Goal: Information Seeking & Learning: Learn about a topic

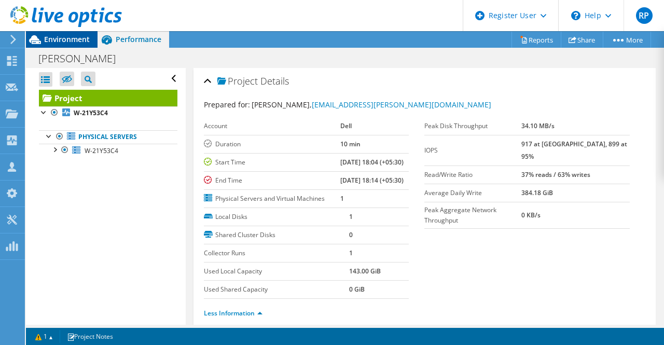
click at [67, 40] on span "Environment" at bounding box center [67, 39] width 46 height 10
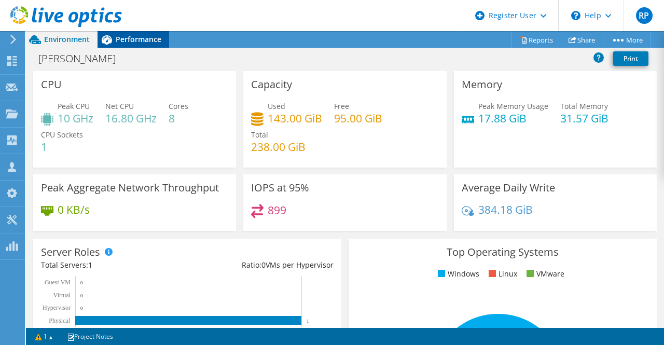
click at [144, 33] on div "Performance" at bounding box center [134, 39] width 72 height 17
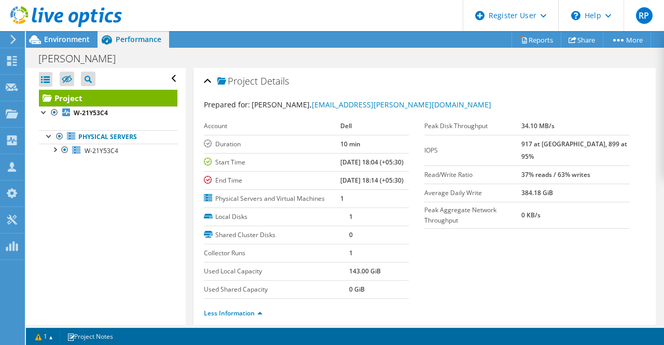
click at [73, 33] on div at bounding box center [61, 17] width 122 height 35
click at [75, 36] on span "Environment" at bounding box center [67, 39] width 46 height 10
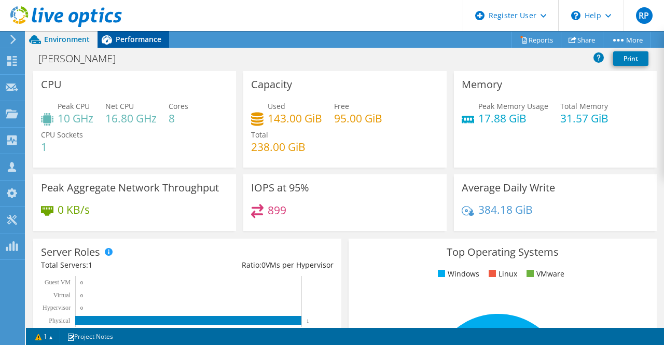
click at [113, 37] on icon at bounding box center [107, 40] width 18 height 18
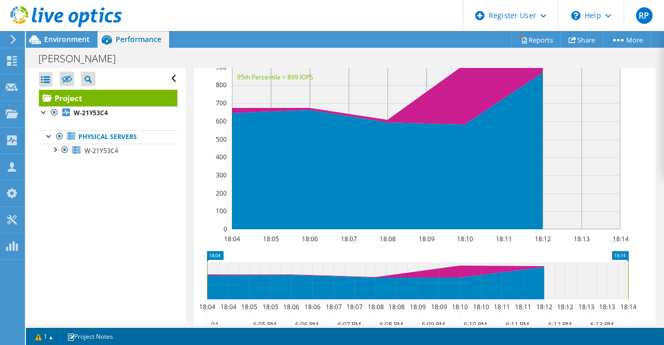
scroll to position [633, 0]
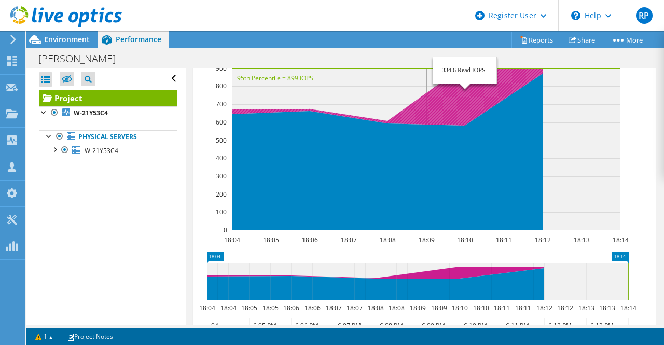
click at [431, 132] on icon at bounding box center [348, 100] width 389 height 70
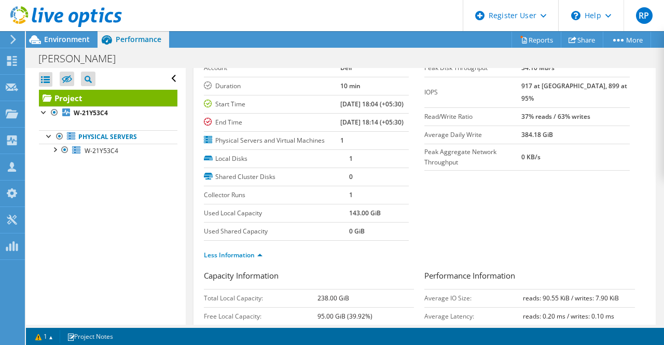
scroll to position [0, 0]
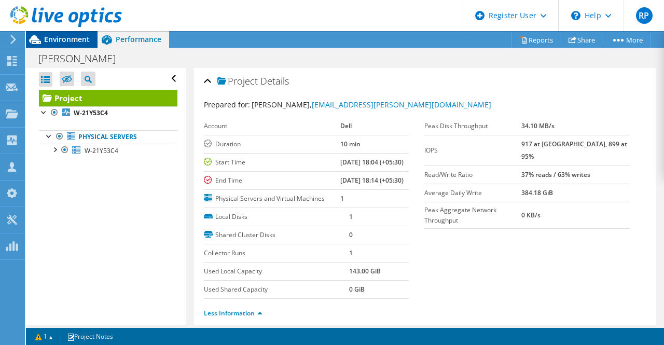
click at [65, 46] on div "Environment" at bounding box center [62, 39] width 72 height 17
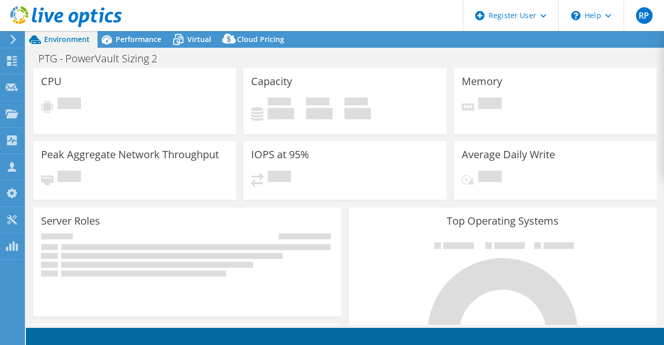
select select "USD"
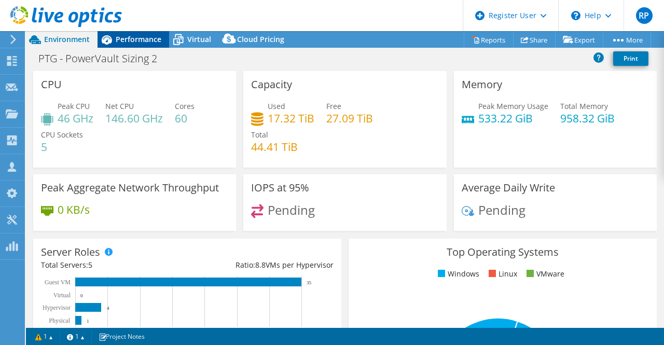
click at [130, 32] on div "Performance" at bounding box center [134, 39] width 72 height 17
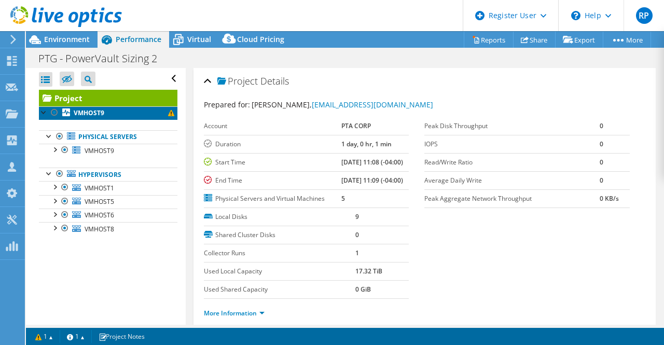
click at [94, 114] on b "VMHOST9" at bounding box center [89, 112] width 31 height 9
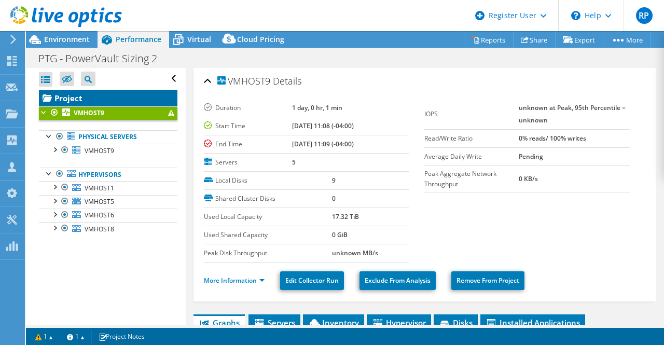
click at [103, 101] on link "Project" at bounding box center [108, 98] width 139 height 17
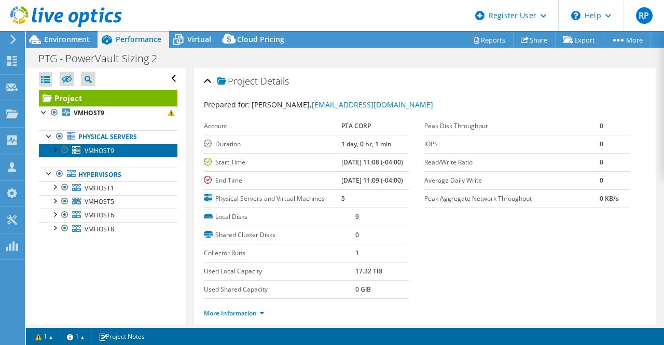
click at [99, 145] on link "VMHOST9" at bounding box center [108, 150] width 139 height 13
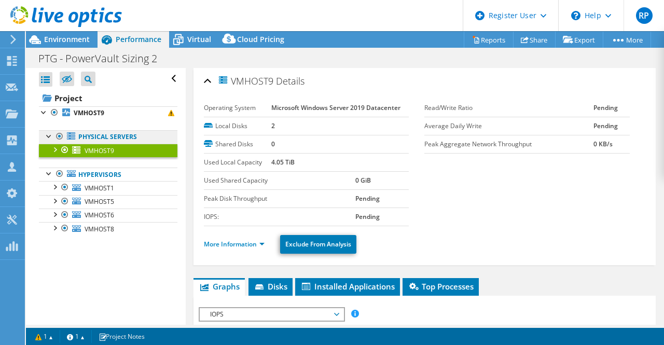
click at [101, 133] on link "Physical Servers" at bounding box center [108, 136] width 139 height 13
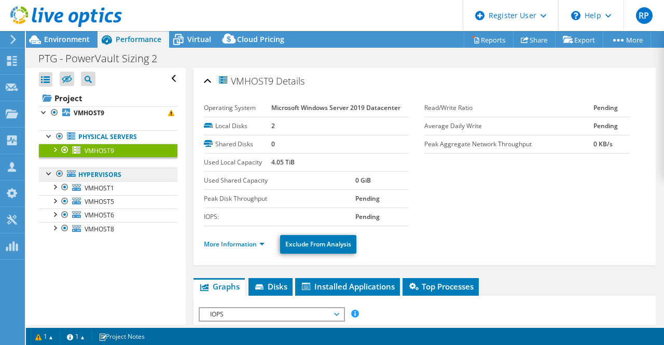
click at [105, 173] on link "Hypervisors" at bounding box center [108, 174] width 139 height 13
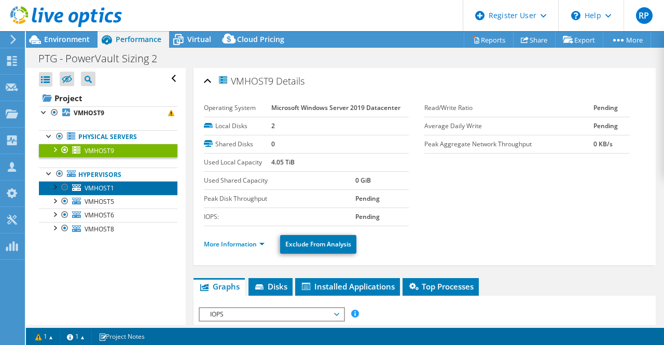
click at [110, 185] on span "VMHOST1" at bounding box center [100, 188] width 30 height 9
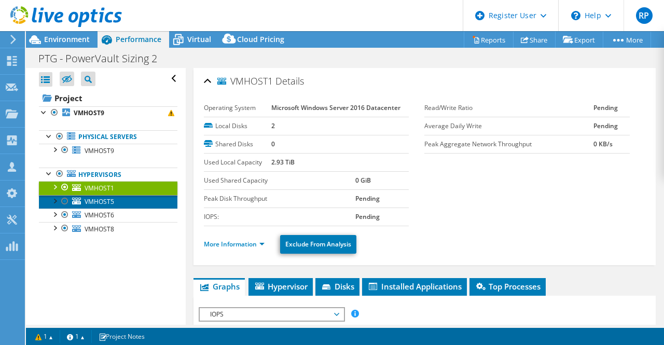
click at [114, 196] on link "VMHOST5" at bounding box center [108, 201] width 139 height 13
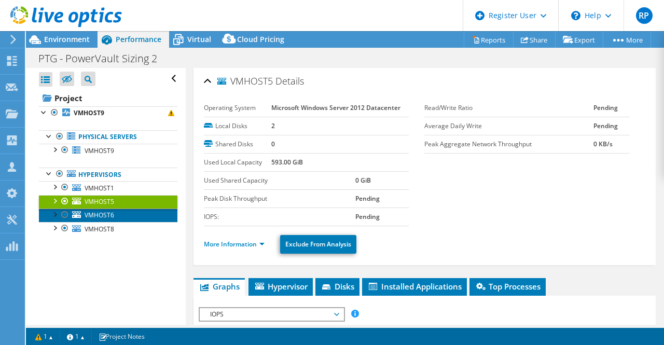
click at [129, 217] on link "VMHOST6" at bounding box center [108, 215] width 139 height 13
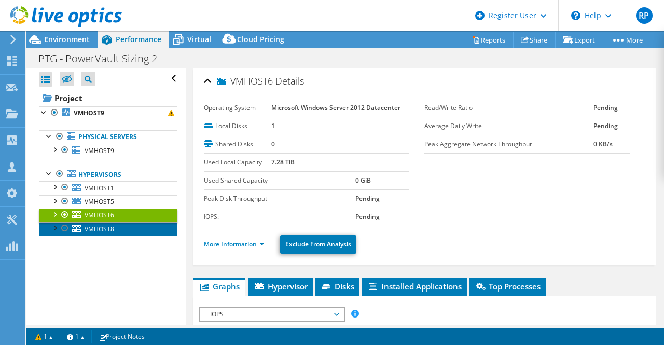
click at [130, 229] on link "VMHOST8" at bounding box center [108, 228] width 139 height 13
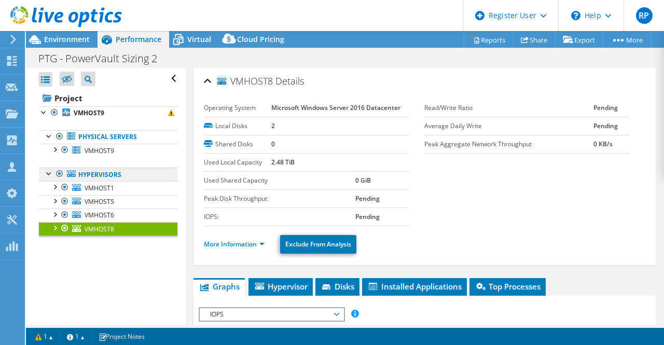
click at [128, 173] on link "Hypervisors" at bounding box center [108, 174] width 139 height 13
click at [101, 177] on link "Hypervisors" at bounding box center [108, 174] width 139 height 13
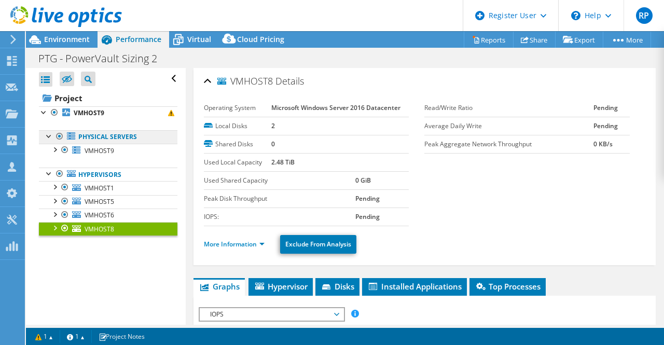
click at [98, 133] on link "Physical Servers" at bounding box center [108, 136] width 139 height 13
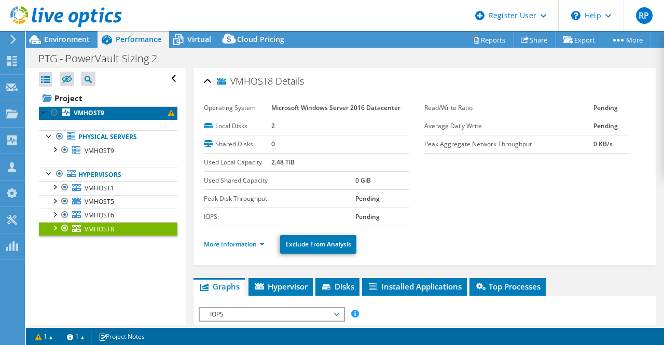
click at [84, 111] on b "VMHOST9" at bounding box center [89, 112] width 31 height 9
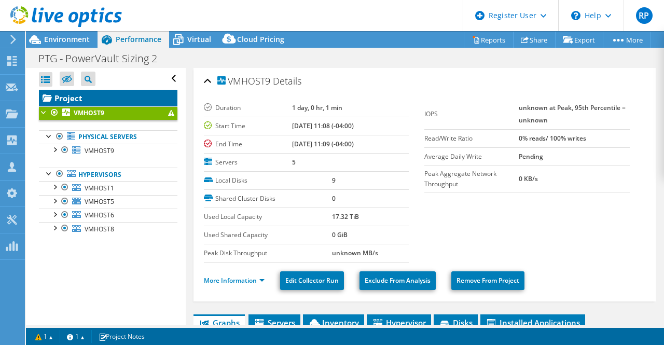
click at [71, 93] on link "Project" at bounding box center [108, 98] width 139 height 17
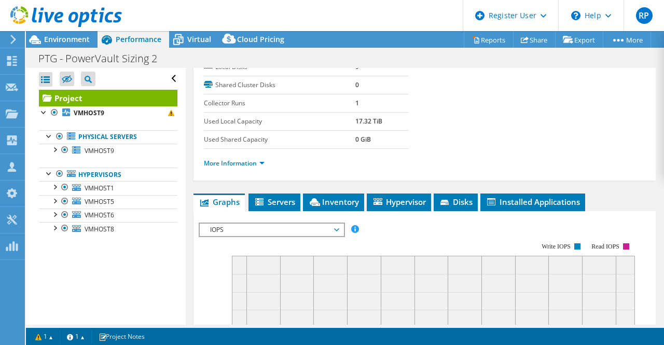
scroll to position [152, 0]
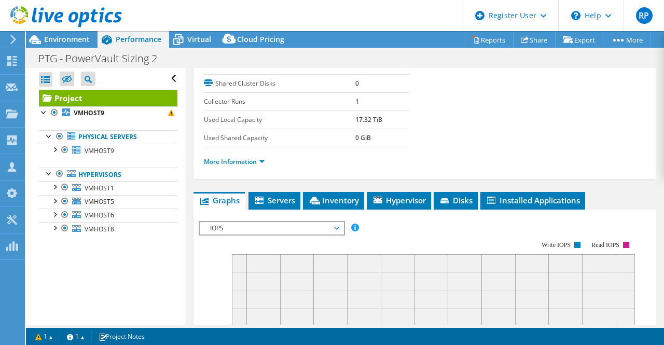
click at [244, 168] on li "More Information" at bounding box center [237, 161] width 67 height 11
click at [244, 166] on link "More Information" at bounding box center [234, 161] width 61 height 9
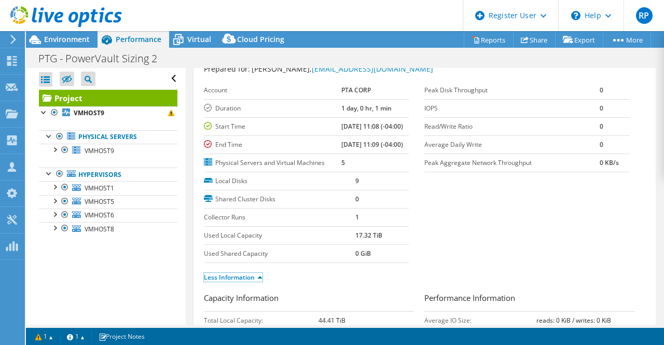
scroll to position [0, 0]
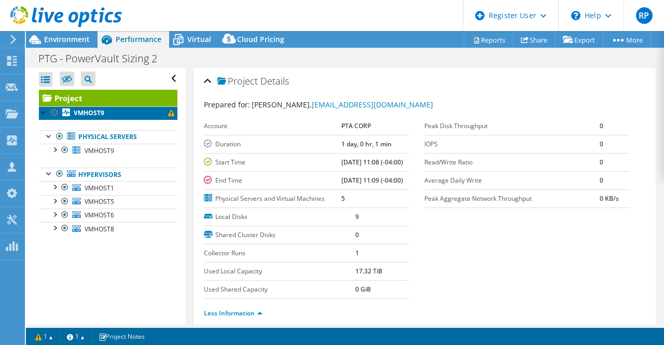
click at [100, 114] on b "VMHOST9" at bounding box center [89, 112] width 31 height 9
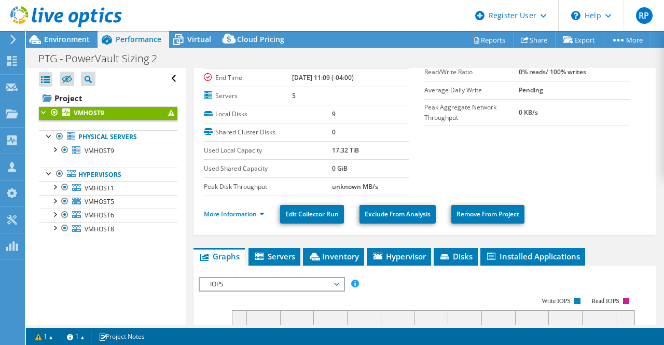
scroll to position [67, 0]
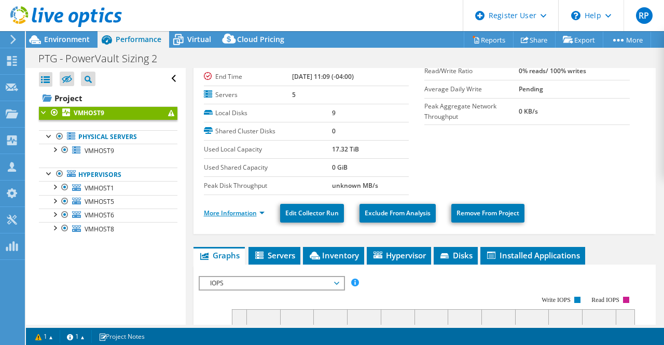
click at [224, 210] on link "More Information" at bounding box center [234, 213] width 61 height 9
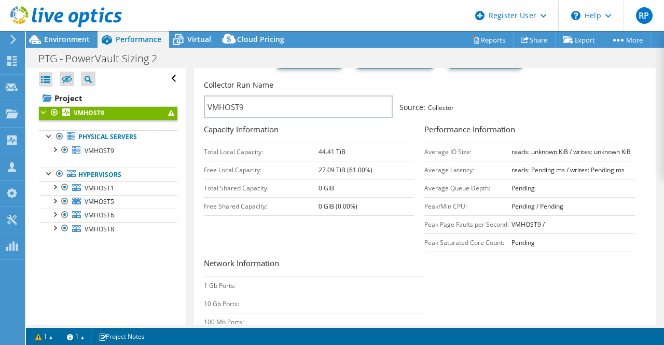
scroll to position [222, 0]
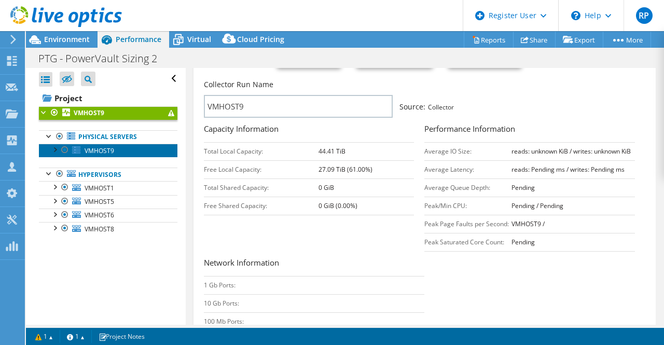
click at [110, 153] on span "VMHOST9" at bounding box center [100, 150] width 30 height 9
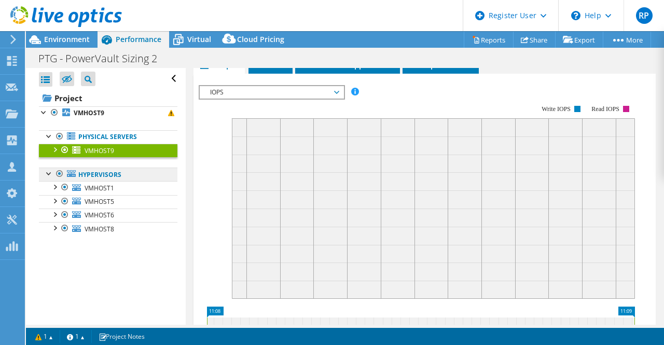
click at [116, 174] on link "Hypervisors" at bounding box center [108, 174] width 139 height 13
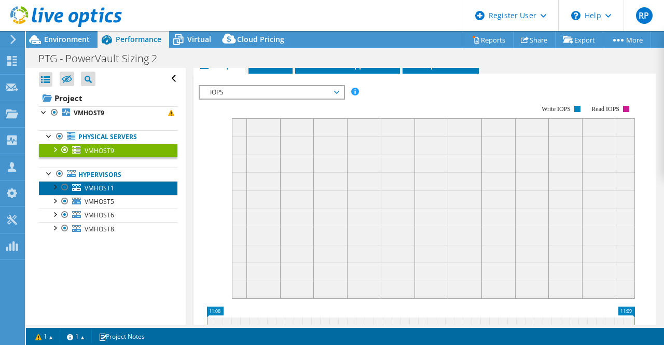
click at [116, 189] on link "VMHOST1" at bounding box center [108, 187] width 139 height 13
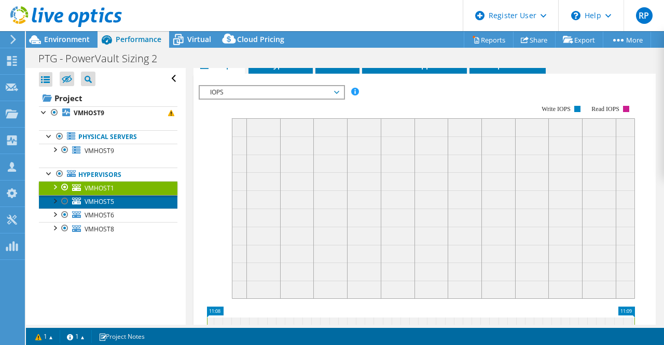
click at [131, 198] on link "VMHOST5" at bounding box center [108, 201] width 139 height 13
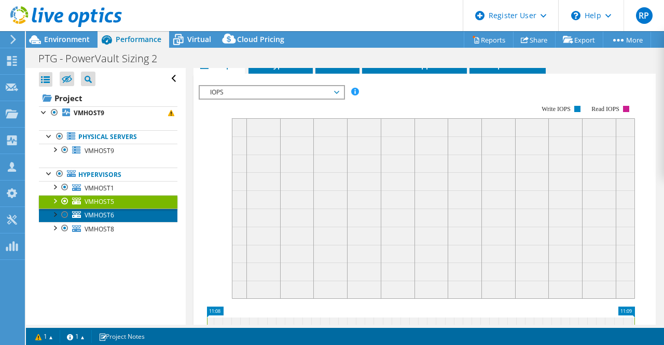
click at [132, 212] on link "VMHOST6" at bounding box center [108, 215] width 139 height 13
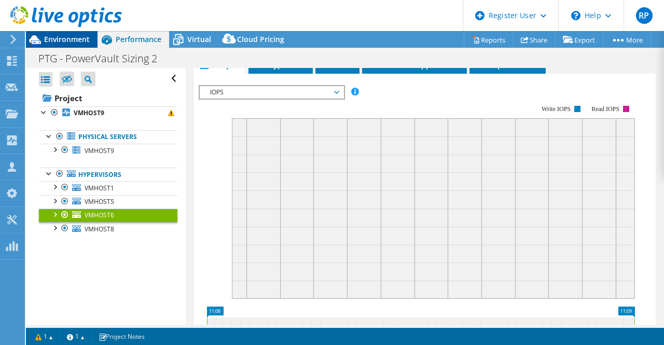
click at [82, 36] on span "Environment" at bounding box center [67, 39] width 46 height 10
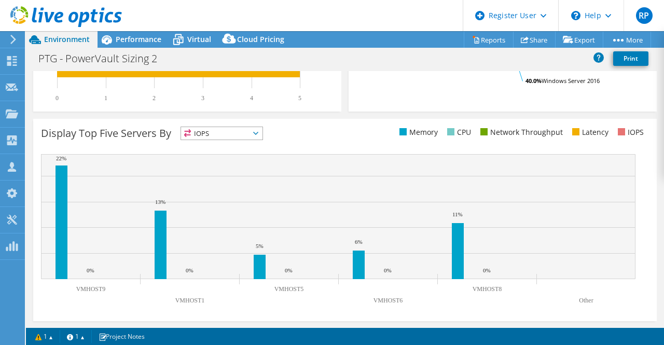
scroll to position [0, 0]
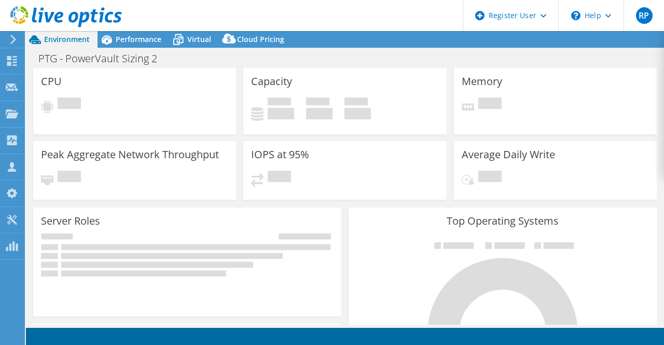
select select "USD"
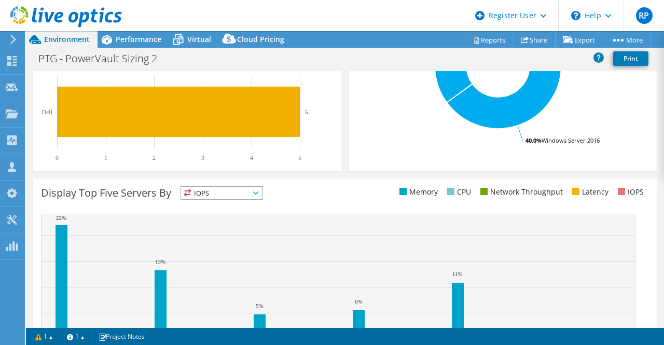
scroll to position [376, 0]
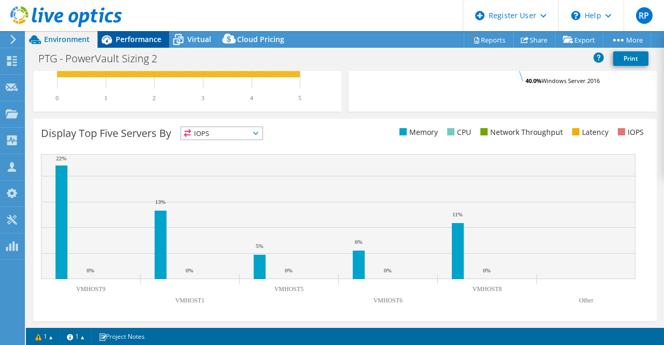
click at [139, 38] on span "Performance" at bounding box center [139, 39] width 46 height 10
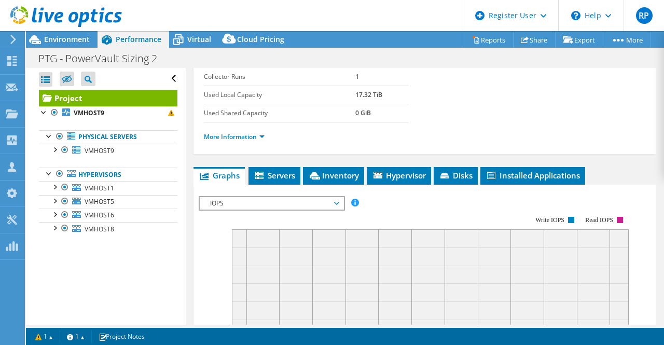
scroll to position [135, 0]
